Goal: Task Accomplishment & Management: Manage account settings

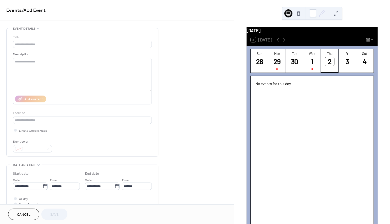
click at [119, 31] on div "Title Description AI Assistant Location Link to Google Maps Event color" at bounding box center [82, 92] width 139 height 128
click at [328, 64] on div "2" at bounding box center [329, 61] width 9 height 9
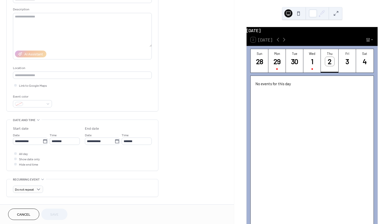
scroll to position [50, 0]
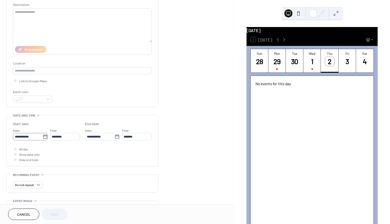
click at [45, 138] on icon at bounding box center [45, 137] width 4 height 4
click at [43, 138] on input "**********" at bounding box center [28, 136] width 30 height 7
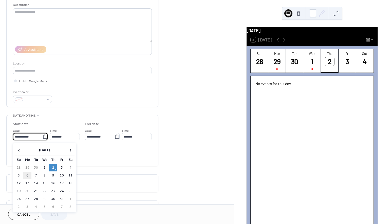
click at [28, 177] on td "6" at bounding box center [27, 175] width 8 height 7
type input "**********"
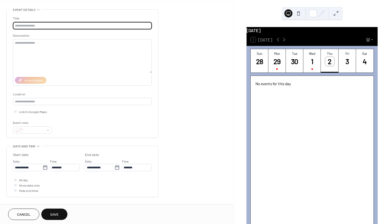
scroll to position [19, 0]
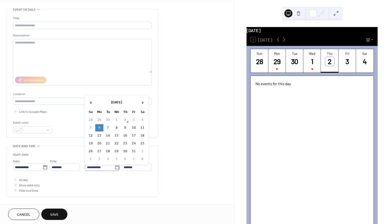
click at [116, 170] on icon at bounding box center [117, 167] width 5 height 5
click at [115, 170] on input "**********" at bounding box center [100, 167] width 30 height 7
click at [142, 104] on span "›" at bounding box center [143, 103] width 8 height 10
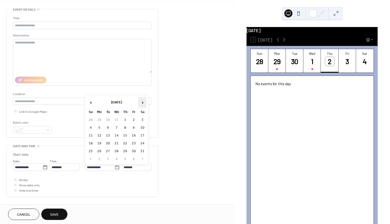
click at [142, 104] on span "›" at bounding box center [143, 103] width 8 height 10
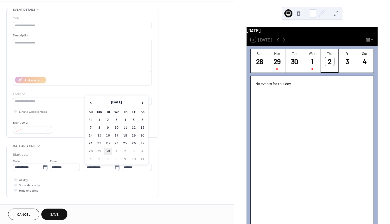
click at [109, 148] on td "30" at bounding box center [108, 151] width 8 height 7
type input "**********"
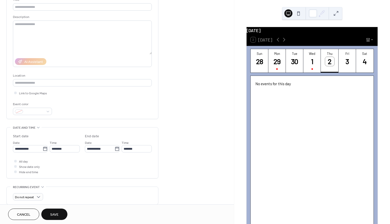
scroll to position [39, 0]
click at [71, 149] on input "********" at bounding box center [65, 147] width 30 height 7
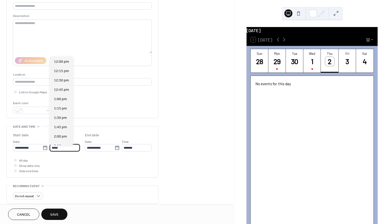
scroll to position [0, 0]
type input "*"
type input "*******"
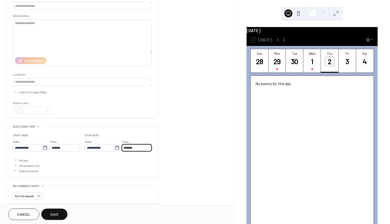
click at [139, 149] on input "*******" at bounding box center [137, 147] width 30 height 7
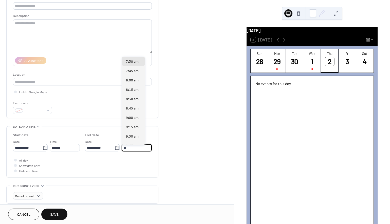
scroll to position [262, 0]
type input "*"
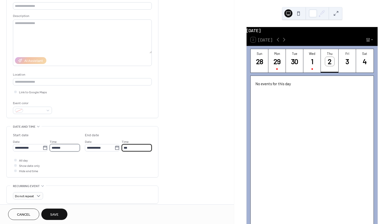
type input "*******"
click at [62, 149] on input "*******" at bounding box center [65, 147] width 30 height 7
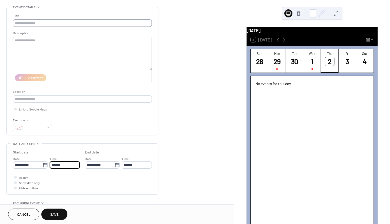
type input "*******"
type input "**********"
type input "*******"
click at [43, 24] on input "text" at bounding box center [82, 23] width 139 height 7
click at [16, 110] on div at bounding box center [15, 109] width 3 height 3
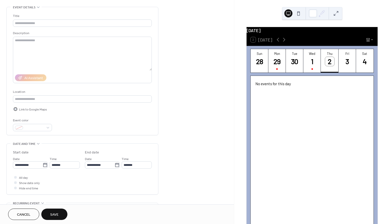
scroll to position [25, 0]
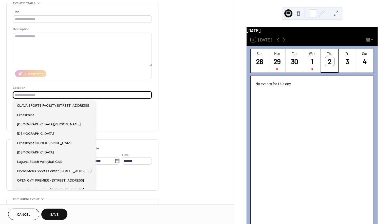
click at [46, 97] on input "text" at bounding box center [82, 94] width 139 height 7
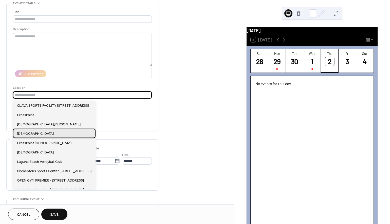
click at [40, 135] on span "[DEMOGRAPHIC_DATA]" at bounding box center [35, 133] width 37 height 5
type input "**********"
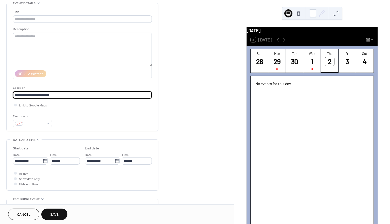
click at [58, 96] on input "**********" at bounding box center [82, 94] width 139 height 7
drag, startPoint x: 66, startPoint y: 96, endPoint x: -4, endPoint y: 96, distance: 69.9
click at [0, 96] on html "**********" at bounding box center [195, 112] width 390 height 224
type input "**********"
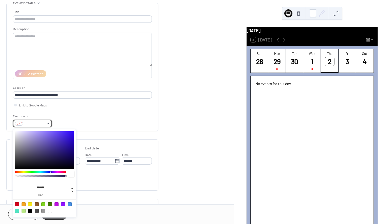
click at [43, 125] on span at bounding box center [34, 124] width 19 height 5
click at [70, 205] on div at bounding box center [70, 205] width 4 height 4
type input "*******"
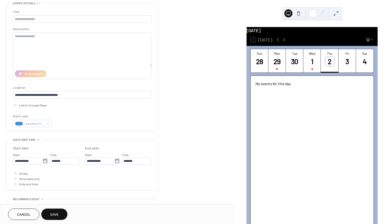
click at [106, 121] on div "Event color #4A90E2FF" at bounding box center [82, 120] width 139 height 13
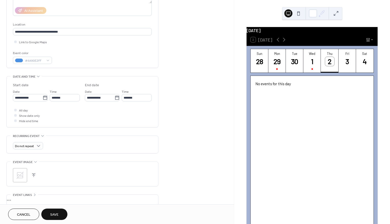
scroll to position [90, 0]
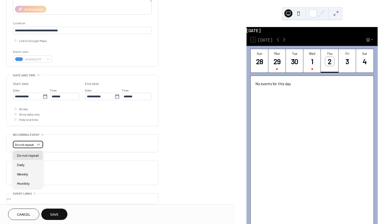
click at [34, 145] on div "Do not repeat" at bounding box center [28, 144] width 30 height 7
click at [33, 176] on div "Weekly" at bounding box center [28, 174] width 30 height 9
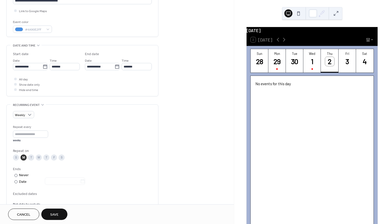
scroll to position [120, 0]
click at [38, 160] on div "W" at bounding box center [39, 158] width 6 height 6
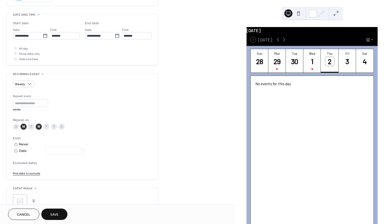
scroll to position [153, 0]
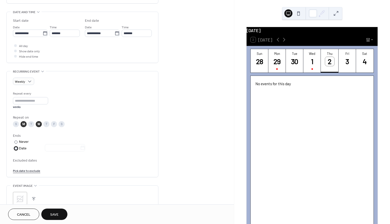
click at [16, 150] on div at bounding box center [15, 148] width 3 height 3
click at [85, 149] on icon at bounding box center [82, 148] width 5 height 5
click at [80, 149] on input "text" at bounding box center [62, 147] width 35 height 7
click at [97, 83] on span "›" at bounding box center [96, 85] width 8 height 10
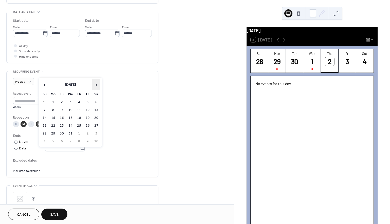
click at [97, 83] on span "›" at bounding box center [96, 85] width 8 height 10
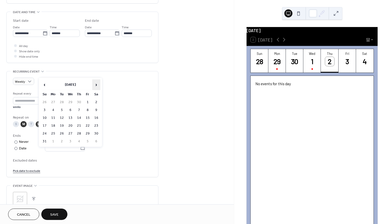
click at [97, 83] on span "›" at bounding box center [96, 85] width 8 height 10
click at [96, 135] on td "1" at bounding box center [96, 133] width 8 height 7
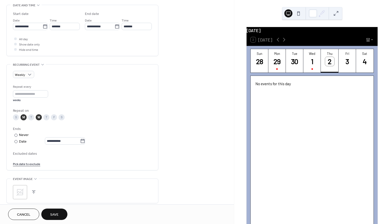
scroll to position [161, 0]
click at [85, 142] on icon at bounding box center [82, 140] width 5 height 5
click at [80, 142] on input "**********" at bounding box center [62, 139] width 35 height 7
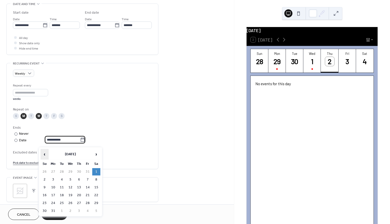
click at [45, 153] on span "‹" at bounding box center [45, 154] width 8 height 10
click at [71, 172] on td "1" at bounding box center [70, 171] width 8 height 7
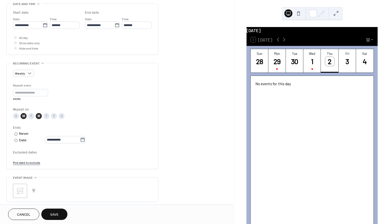
type input "**********"
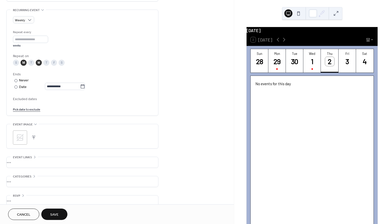
scroll to position [220, 0]
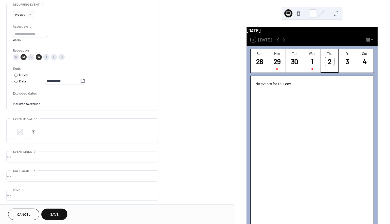
click at [33, 136] on button "button" at bounding box center [33, 132] width 7 height 7
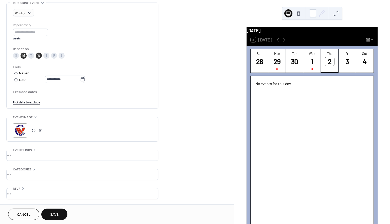
click at [52, 158] on div "•••" at bounding box center [82, 155] width 151 height 11
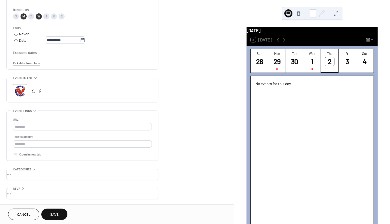
scroll to position [264, 0]
click at [46, 178] on div "•••" at bounding box center [82, 174] width 151 height 11
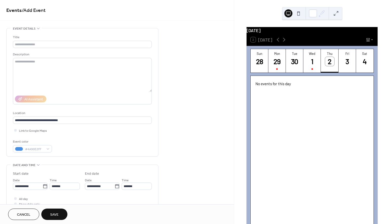
scroll to position [0, 0]
click at [52, 67] on textarea at bounding box center [82, 75] width 139 height 34
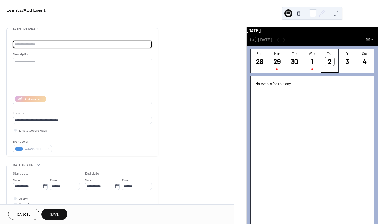
click at [53, 43] on input "text" at bounding box center [82, 44] width 139 height 7
type input "*"
type input "**********"
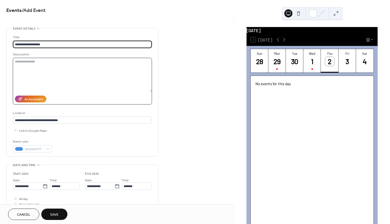
click at [29, 66] on textarea at bounding box center [82, 75] width 139 height 34
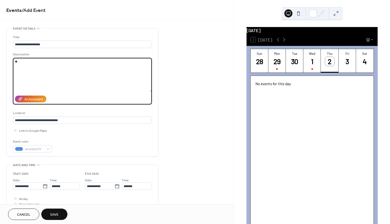
type textarea "*"
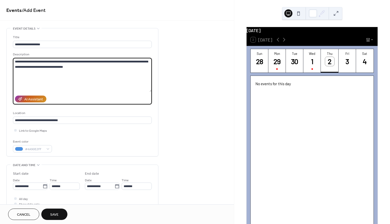
type textarea "**********"
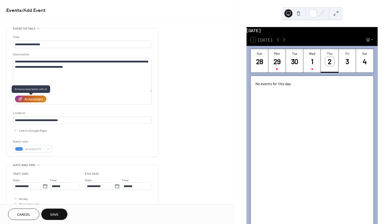
click at [32, 100] on div "AI Assistant" at bounding box center [33, 99] width 18 height 5
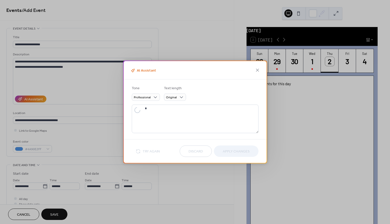
type textarea "**********"
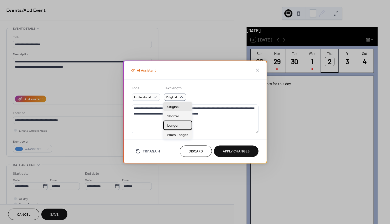
click at [177, 125] on span "Longer" at bounding box center [172, 125] width 11 height 5
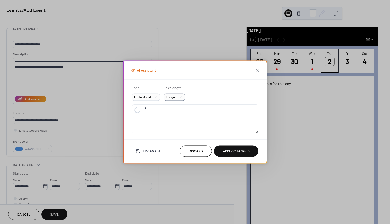
type textarea "**********"
click at [241, 153] on span "Apply Changes" at bounding box center [236, 151] width 27 height 5
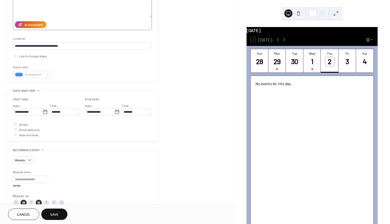
scroll to position [185, 0]
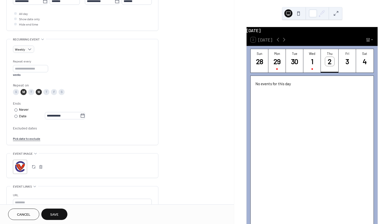
click at [52, 213] on span "Save" at bounding box center [54, 215] width 8 height 5
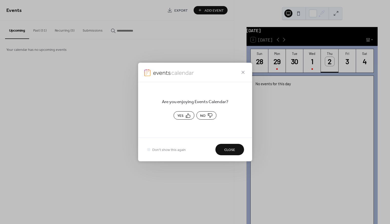
click at [185, 113] on button "Yes" at bounding box center [184, 115] width 21 height 8
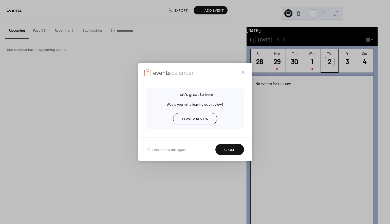
click at [230, 151] on span "Close" at bounding box center [229, 150] width 11 height 5
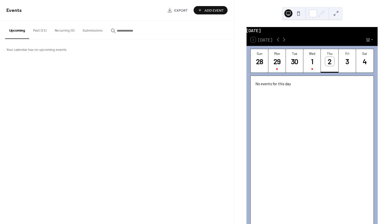
click at [65, 32] on button "Recurring (5)" at bounding box center [65, 30] width 28 height 18
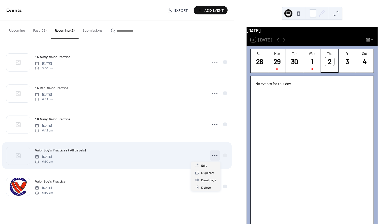
click at [217, 156] on icon at bounding box center [215, 156] width 8 height 8
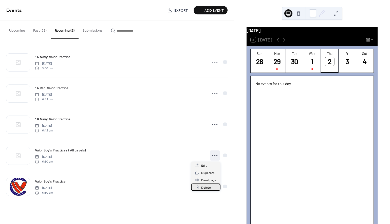
click at [206, 187] on span "Delete" at bounding box center [206, 187] width 10 height 5
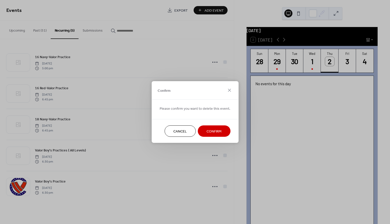
click at [212, 130] on span "Confirm" at bounding box center [213, 131] width 15 height 5
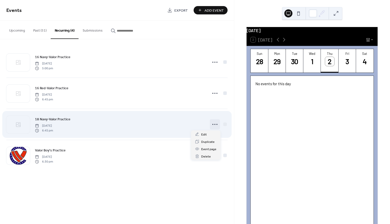
click at [215, 124] on circle at bounding box center [214, 124] width 1 height 1
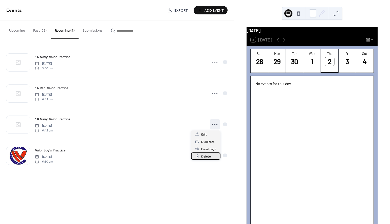
click at [203, 155] on span "Delete" at bounding box center [206, 156] width 10 height 5
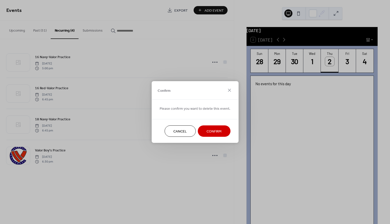
click at [215, 130] on span "Confirm" at bounding box center [213, 131] width 15 height 5
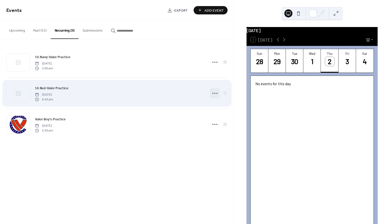
click at [217, 94] on circle at bounding box center [216, 93] width 1 height 1
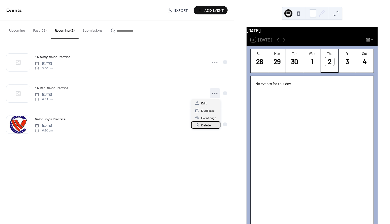
click at [210, 124] on span "Delete" at bounding box center [206, 125] width 10 height 5
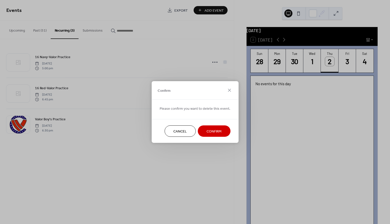
click at [215, 129] on span "Confirm" at bounding box center [213, 131] width 15 height 5
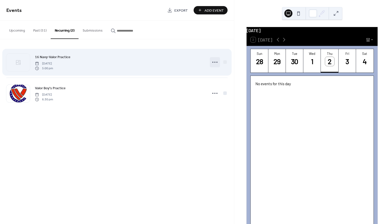
click at [216, 62] on icon at bounding box center [215, 62] width 8 height 8
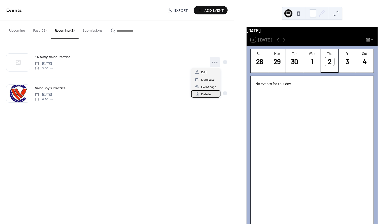
click at [208, 92] on div "Delete" at bounding box center [205, 93] width 29 height 7
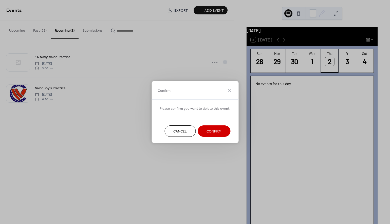
click at [211, 130] on span "Confirm" at bounding box center [213, 131] width 15 height 5
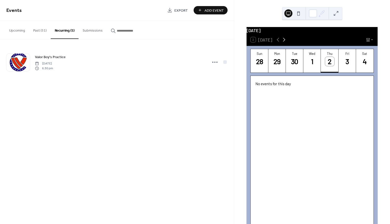
click at [284, 43] on icon at bounding box center [284, 40] width 6 height 6
click at [275, 66] on div "6" at bounding box center [276, 61] width 9 height 9
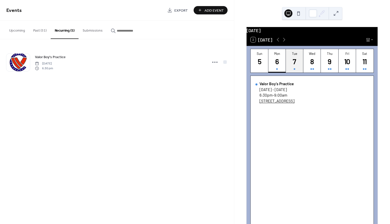
click at [292, 66] on div "7" at bounding box center [294, 61] width 9 height 9
click at [308, 66] on div "8" at bounding box center [312, 61] width 9 height 9
click at [297, 66] on div "7" at bounding box center [294, 61] width 9 height 9
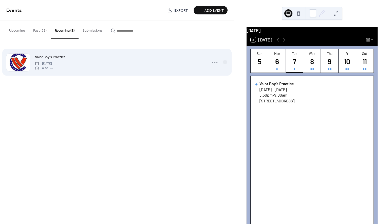
click at [53, 62] on span "[DATE]" at bounding box center [44, 64] width 18 height 5
click at [216, 62] on icon at bounding box center [215, 62] width 8 height 8
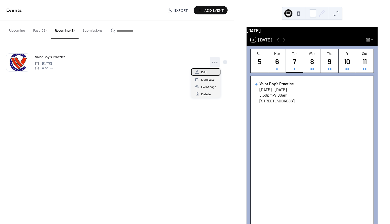
click at [207, 73] on div "Edit" at bounding box center [205, 71] width 29 height 7
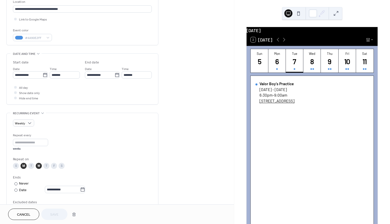
scroll to position [112, 0]
click at [136, 77] on input "*******" at bounding box center [137, 74] width 30 height 7
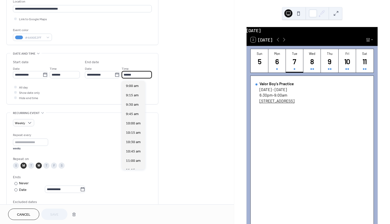
scroll to position [787, 0]
type input "*******"
click at [130, 85] on span "9:00 pm" at bounding box center [132, 86] width 13 height 5
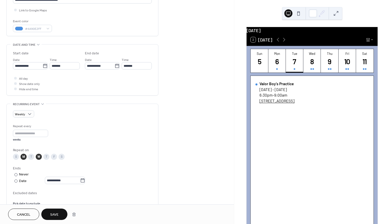
scroll to position [122, 0]
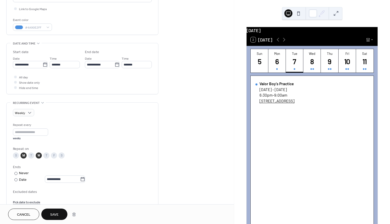
click at [55, 211] on button "Save" at bounding box center [54, 214] width 26 height 11
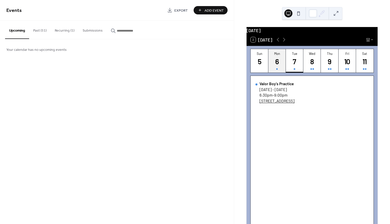
click at [272, 66] on button "Mon 6" at bounding box center [276, 61] width 17 height 24
click at [295, 63] on div "7" at bounding box center [294, 61] width 9 height 9
click at [64, 28] on button "Recurring (1)" at bounding box center [65, 30] width 28 height 18
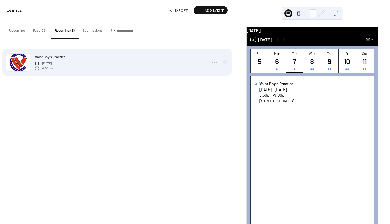
click at [70, 61] on div "Valor Boy's Practice [DATE] 6:30 pm" at bounding box center [120, 62] width 170 height 16
click at [52, 55] on span "Valor Boy's Practice" at bounding box center [50, 57] width 31 height 5
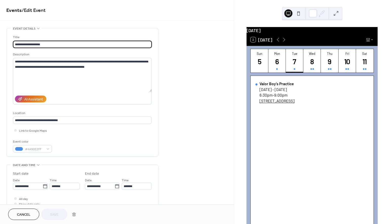
type input "**********"
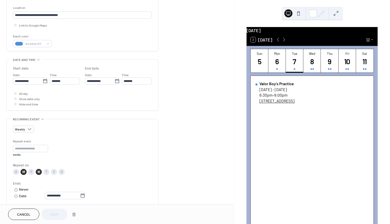
scroll to position [108, 0]
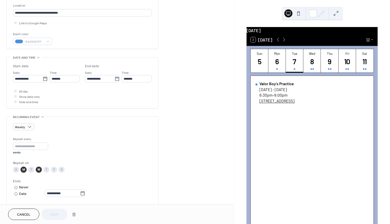
click at [39, 173] on div "W" at bounding box center [39, 170] width 6 height 6
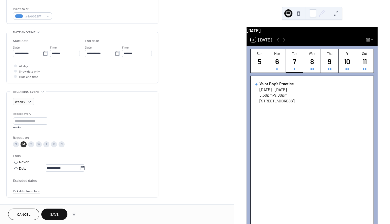
scroll to position [143, 0]
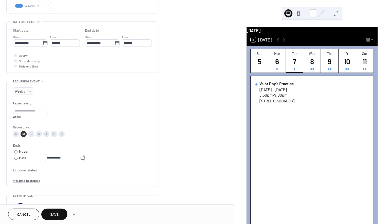
click at [50, 215] on button "Save" at bounding box center [54, 214] width 26 height 11
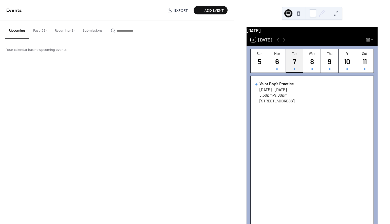
click at [295, 61] on div "7" at bounding box center [294, 61] width 9 height 9
click at [312, 63] on div "8" at bounding box center [312, 61] width 9 height 9
click at [330, 63] on div "9" at bounding box center [329, 61] width 9 height 9
click at [68, 31] on button "Recurring (1)" at bounding box center [65, 30] width 28 height 18
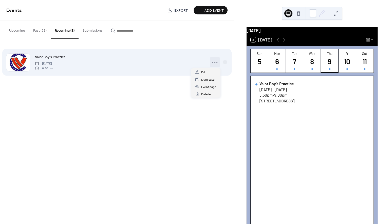
click at [214, 63] on icon at bounding box center [215, 62] width 8 height 8
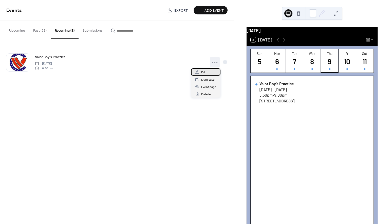
click at [209, 71] on div "Edit" at bounding box center [205, 71] width 29 height 7
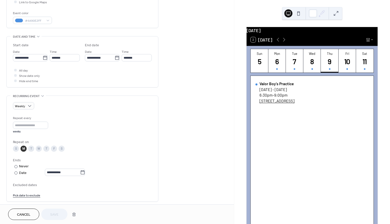
scroll to position [130, 0]
click at [17, 167] on div at bounding box center [15, 165] width 3 height 3
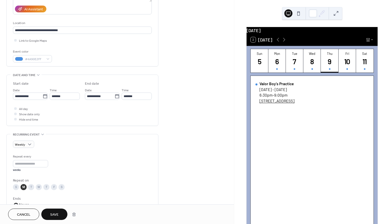
scroll to position [91, 0]
click at [15, 109] on div at bounding box center [15, 107] width 3 height 3
click at [15, 108] on icon at bounding box center [16, 108] width 2 height 2
click at [15, 116] on div at bounding box center [15, 112] width 5 height 5
click at [16, 114] on icon at bounding box center [16, 113] width 2 height 2
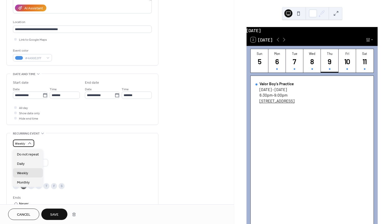
click at [27, 147] on div "Weekly" at bounding box center [23, 143] width 21 height 7
click at [32, 153] on span "Do not repeat" at bounding box center [28, 154] width 22 height 5
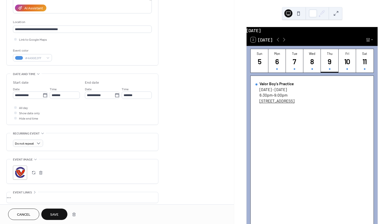
click at [52, 215] on span "Save" at bounding box center [54, 215] width 8 height 5
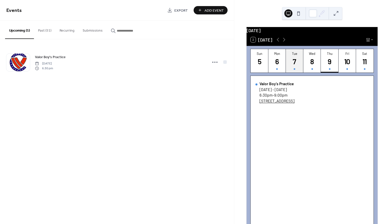
click at [291, 66] on div "7" at bounding box center [294, 61] width 9 height 9
click at [313, 65] on div "8" at bounding box center [312, 61] width 9 height 9
click at [329, 65] on div "9" at bounding box center [329, 61] width 9 height 9
click at [352, 66] on button "Fri 10" at bounding box center [346, 61] width 17 height 24
click at [360, 66] on div "11" at bounding box center [364, 61] width 9 height 9
